Goal: Transaction & Acquisition: Purchase product/service

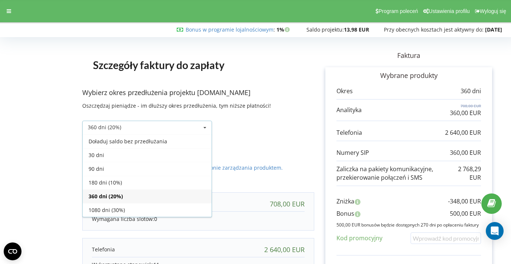
click at [135, 139] on div "Doładuj saldo bez przedłużania" at bounding box center [147, 141] width 129 height 14
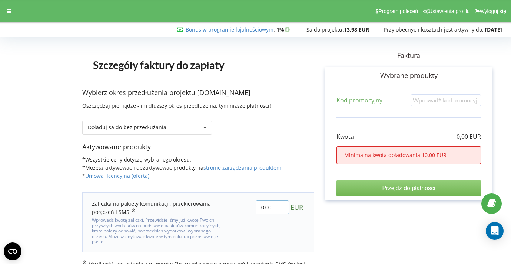
click at [261, 208] on input "0,00" at bounding box center [272, 207] width 33 height 14
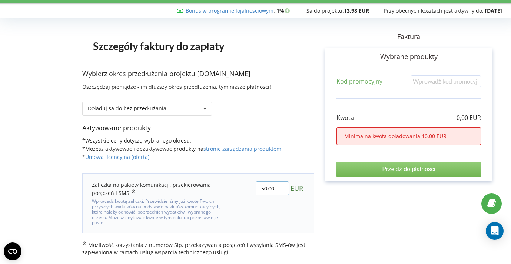
type input "50,00"
click at [367, 129] on div "Szczegóły faktury do zapłaty Wybierz okres przedłużenia projektu zgloszenieszko…" at bounding box center [256, 138] width 496 height 235
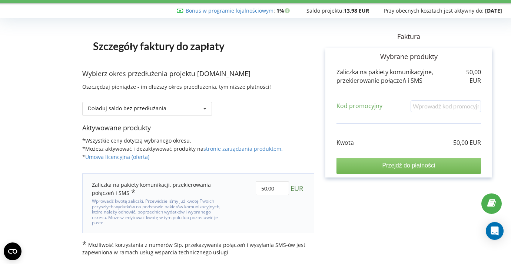
click at [392, 158] on input "Przejdź do płatności" at bounding box center [409, 166] width 145 height 16
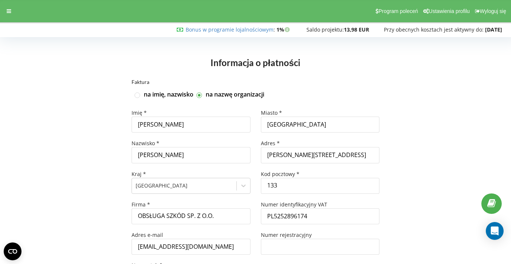
scroll to position [84, 0]
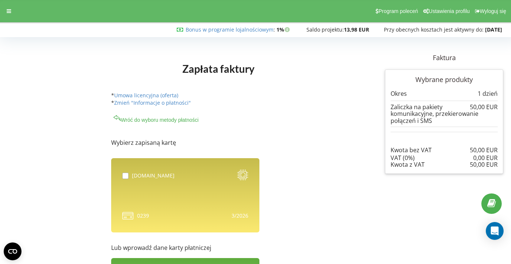
click at [125, 172] on label at bounding box center [127, 172] width 10 height 0
checkbox input "true"
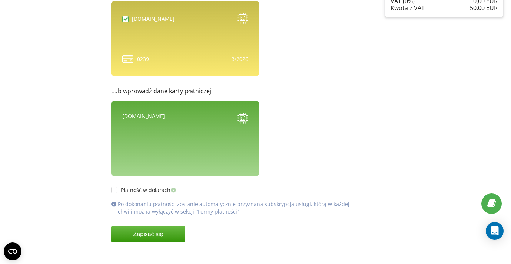
scroll to position [165, 0]
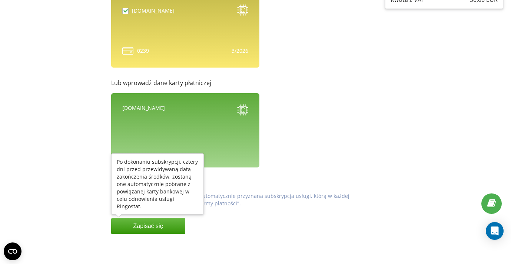
click at [149, 226] on button "Zapisać się" at bounding box center [148, 226] width 74 height 16
